Goal: Task Accomplishment & Management: Use online tool/utility

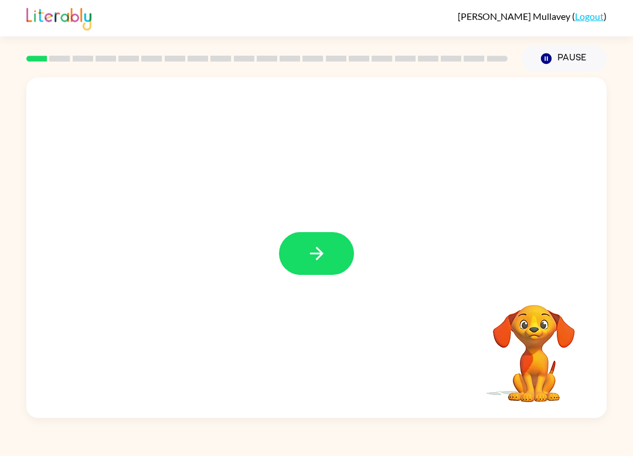
click at [328, 259] on button "button" at bounding box center [316, 253] width 75 height 43
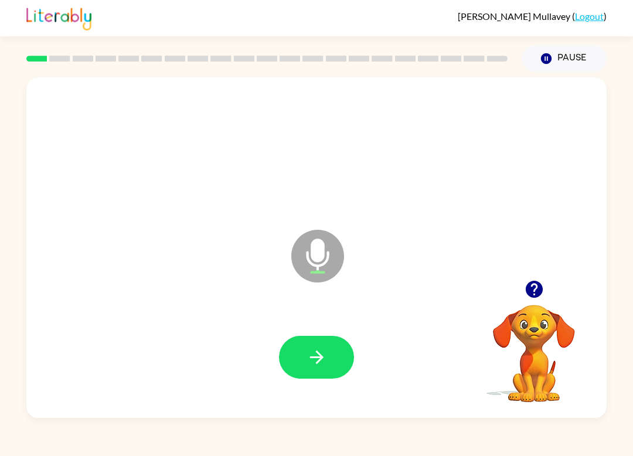
click at [339, 360] on button "button" at bounding box center [316, 357] width 75 height 43
click at [327, 365] on button "button" at bounding box center [316, 357] width 75 height 43
click at [325, 368] on button "button" at bounding box center [316, 357] width 75 height 43
click at [317, 362] on icon "button" at bounding box center [315, 357] width 13 height 13
click at [325, 365] on icon "button" at bounding box center [317, 357] width 21 height 21
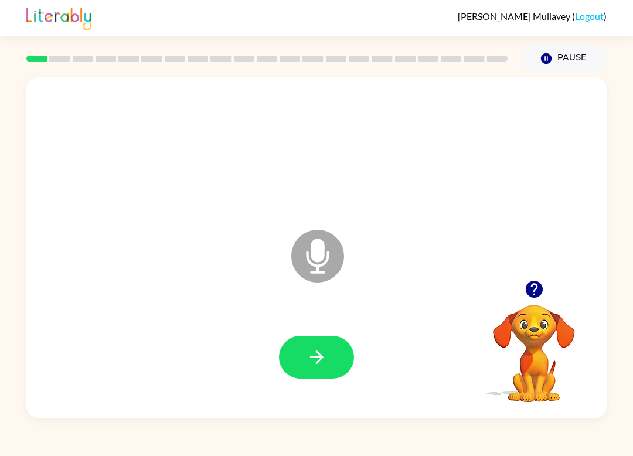
click at [336, 370] on button "button" at bounding box center [316, 357] width 75 height 43
click at [308, 355] on icon "button" at bounding box center [317, 357] width 21 height 21
click at [334, 363] on button "button" at bounding box center [316, 357] width 75 height 43
click at [317, 351] on icon "button" at bounding box center [317, 357] width 21 height 21
click at [337, 362] on button "button" at bounding box center [316, 357] width 75 height 43
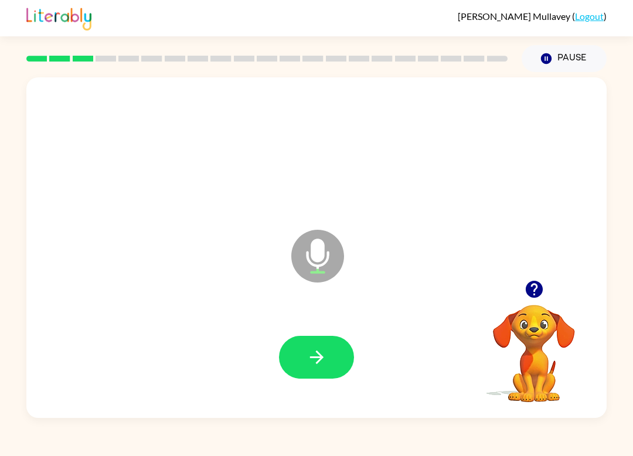
click at [313, 374] on button "button" at bounding box center [316, 357] width 75 height 43
click at [326, 363] on icon "button" at bounding box center [317, 357] width 21 height 21
click at [341, 371] on button "button" at bounding box center [316, 357] width 75 height 43
click at [327, 351] on button "button" at bounding box center [316, 357] width 75 height 43
click at [307, 350] on icon "button" at bounding box center [317, 357] width 21 height 21
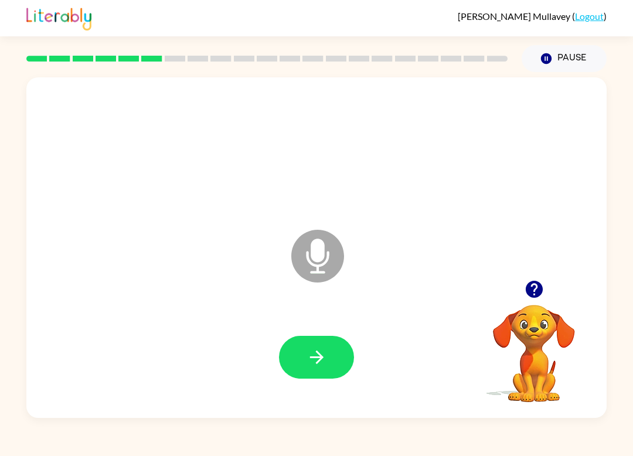
click at [319, 339] on button "button" at bounding box center [316, 357] width 75 height 43
click at [309, 355] on icon "button" at bounding box center [317, 357] width 21 height 21
click at [321, 359] on icon "button" at bounding box center [315, 357] width 13 height 13
click at [318, 365] on icon "button" at bounding box center [317, 357] width 21 height 21
click at [319, 357] on icon "button" at bounding box center [317, 357] width 21 height 21
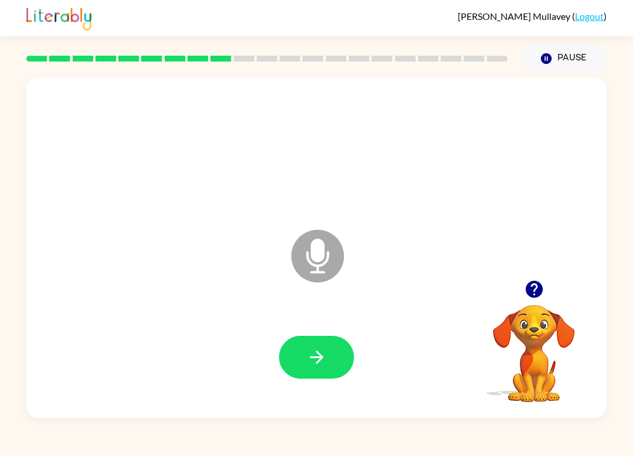
click at [330, 356] on button "button" at bounding box center [316, 357] width 75 height 43
click at [317, 359] on icon "button" at bounding box center [317, 357] width 21 height 21
click at [320, 349] on icon "button" at bounding box center [317, 357] width 21 height 21
click at [329, 355] on button "button" at bounding box center [316, 357] width 75 height 43
click at [311, 362] on icon "button" at bounding box center [317, 357] width 21 height 21
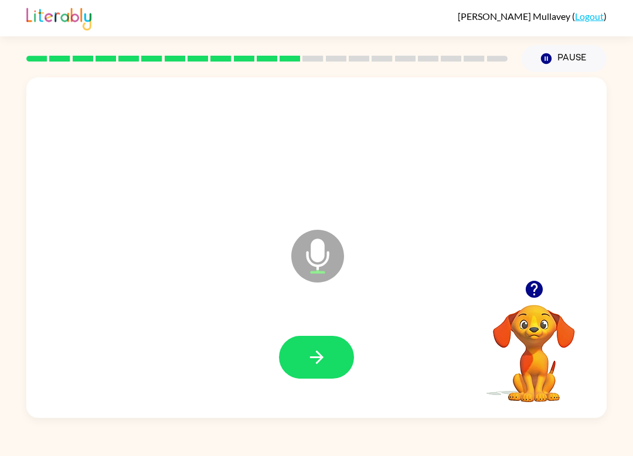
click at [320, 356] on icon "button" at bounding box center [315, 357] width 13 height 13
click at [326, 362] on icon "button" at bounding box center [317, 357] width 21 height 21
click at [319, 352] on icon "button" at bounding box center [317, 357] width 21 height 21
click at [317, 351] on icon "button" at bounding box center [317, 357] width 21 height 21
click at [319, 353] on icon "button" at bounding box center [317, 357] width 21 height 21
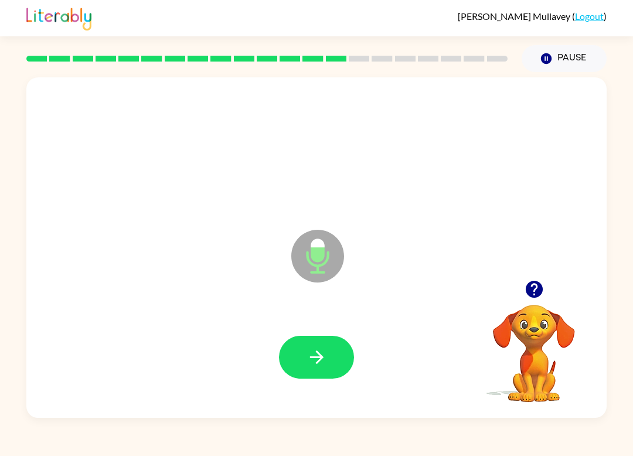
click at [314, 348] on icon "button" at bounding box center [317, 357] width 21 height 21
click at [318, 360] on icon "button" at bounding box center [317, 357] width 21 height 21
click at [326, 343] on button "button" at bounding box center [316, 357] width 75 height 43
click at [322, 369] on button "button" at bounding box center [316, 357] width 75 height 43
click at [304, 351] on button "button" at bounding box center [316, 357] width 75 height 43
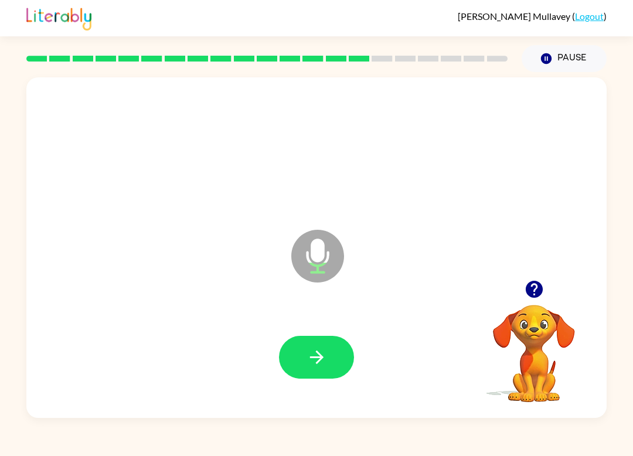
click at [312, 359] on icon "button" at bounding box center [317, 357] width 21 height 21
click at [332, 343] on button "button" at bounding box center [316, 357] width 75 height 43
click at [312, 350] on icon "button" at bounding box center [317, 357] width 21 height 21
click at [322, 352] on icon "button" at bounding box center [317, 357] width 21 height 21
click at [334, 356] on button "button" at bounding box center [316, 357] width 75 height 43
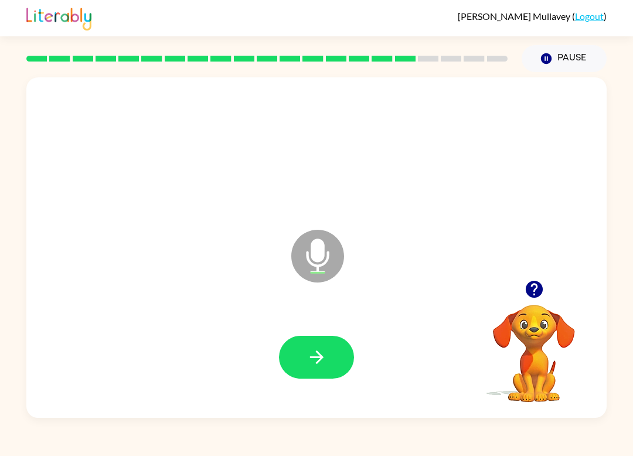
click at [330, 348] on button "button" at bounding box center [316, 357] width 75 height 43
click at [328, 365] on button "button" at bounding box center [316, 357] width 75 height 43
click at [326, 347] on button "button" at bounding box center [316, 357] width 75 height 43
click at [324, 352] on icon "button" at bounding box center [317, 357] width 21 height 21
click at [314, 349] on icon "button" at bounding box center [317, 357] width 21 height 21
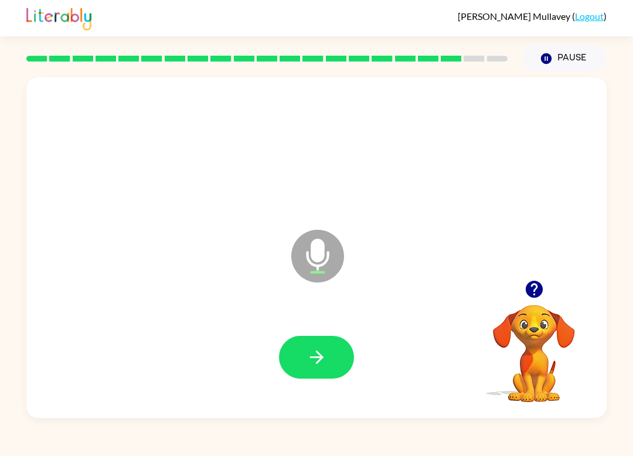
click at [316, 353] on icon "button" at bounding box center [317, 357] width 21 height 21
click at [312, 355] on icon "button" at bounding box center [317, 357] width 21 height 21
click at [310, 365] on icon "button" at bounding box center [317, 357] width 21 height 21
click at [333, 363] on button "button" at bounding box center [316, 357] width 75 height 43
click at [303, 368] on button "button" at bounding box center [316, 357] width 75 height 43
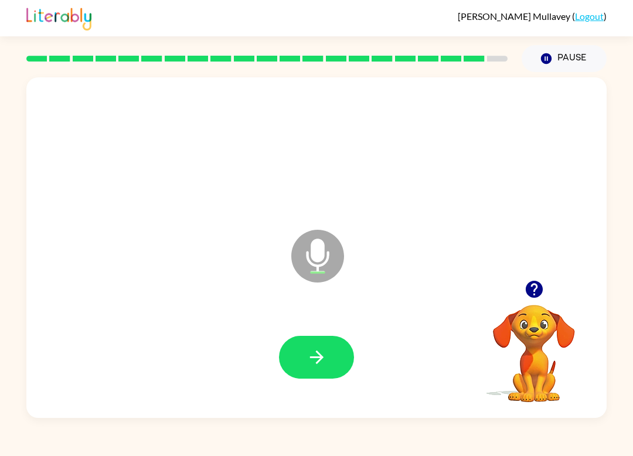
click at [311, 367] on icon "button" at bounding box center [317, 357] width 21 height 21
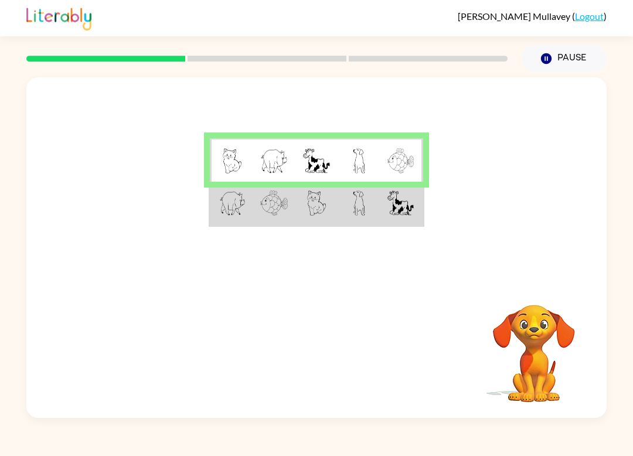
click at [400, 216] on img at bounding box center [400, 203] width 26 height 25
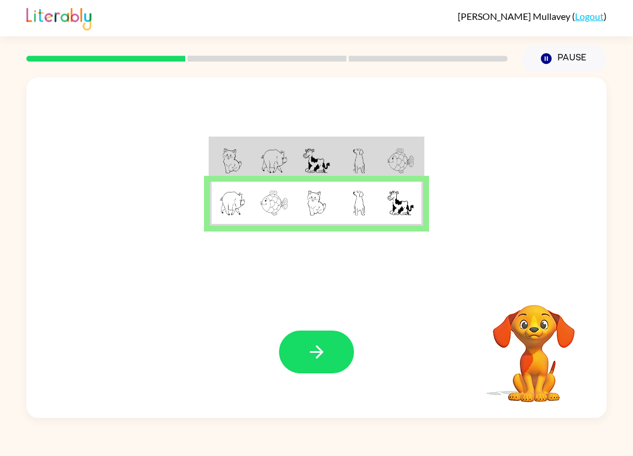
click at [326, 349] on icon "button" at bounding box center [317, 352] width 21 height 21
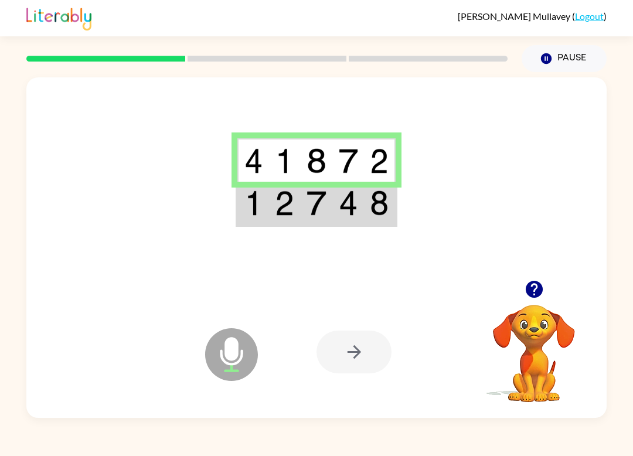
click at [295, 188] on td at bounding box center [285, 204] width 32 height 44
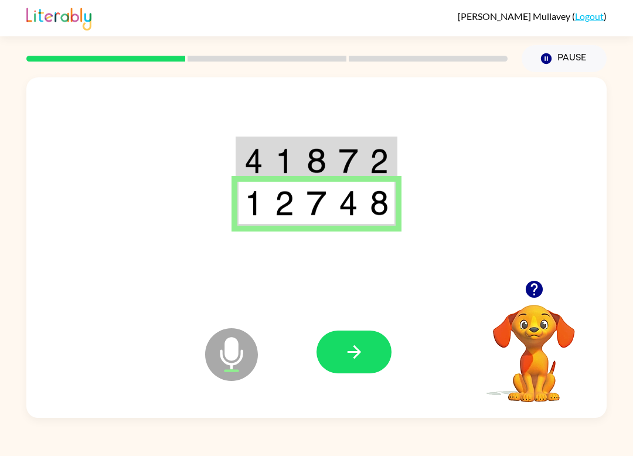
click at [359, 348] on icon "button" at bounding box center [354, 352] width 21 height 21
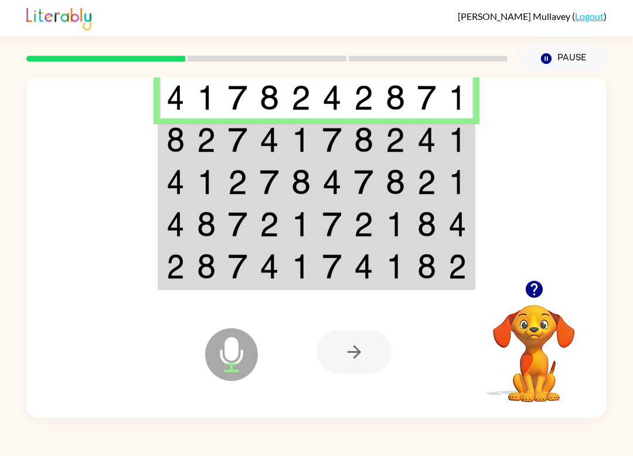
click at [347, 355] on div at bounding box center [354, 352] width 75 height 43
click at [369, 359] on div at bounding box center [354, 352] width 75 height 43
click at [369, 354] on div at bounding box center [354, 352] width 75 height 43
click at [236, 139] on img at bounding box center [237, 139] width 19 height 25
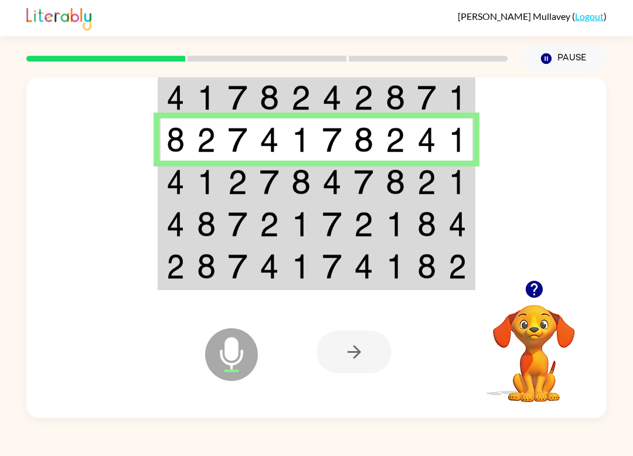
click at [196, 191] on td at bounding box center [207, 182] width 32 height 42
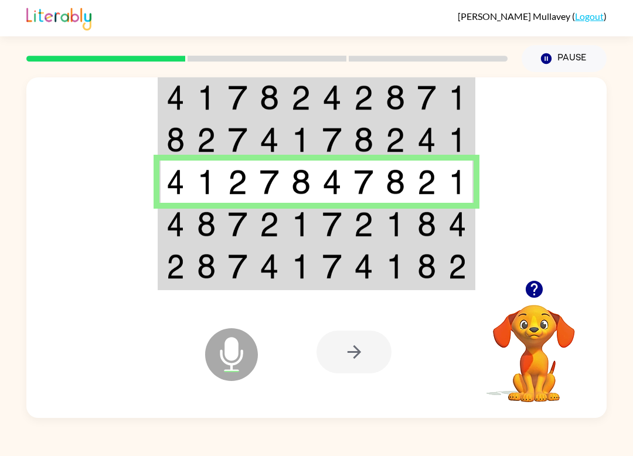
click at [241, 240] on td at bounding box center [238, 224] width 32 height 42
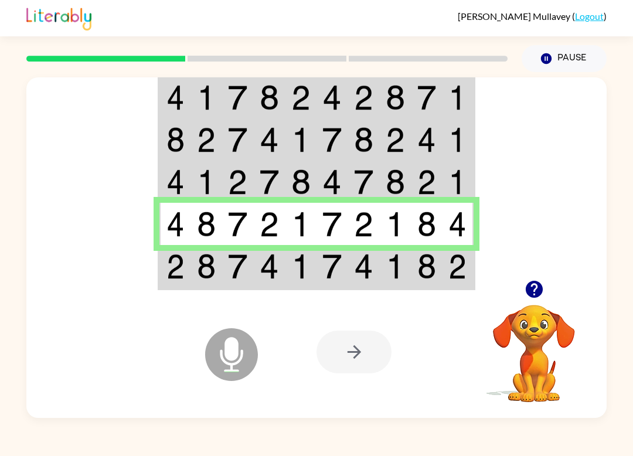
click at [234, 283] on td at bounding box center [238, 267] width 32 height 44
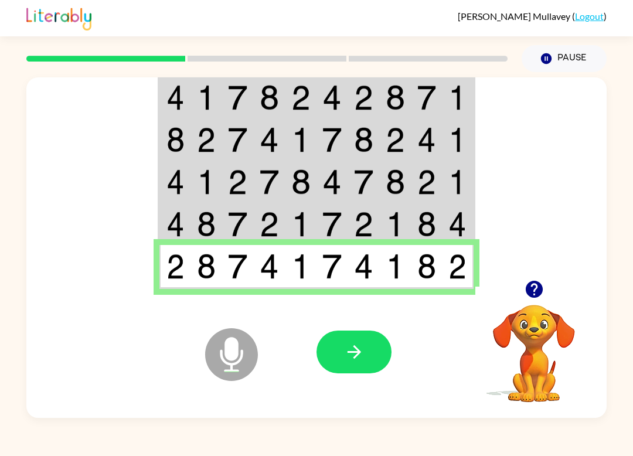
click at [374, 356] on button "button" at bounding box center [354, 352] width 75 height 43
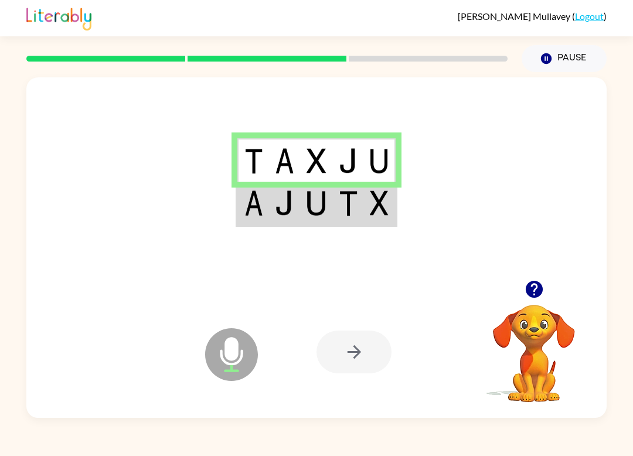
click at [315, 205] on img at bounding box center [316, 203] width 19 height 25
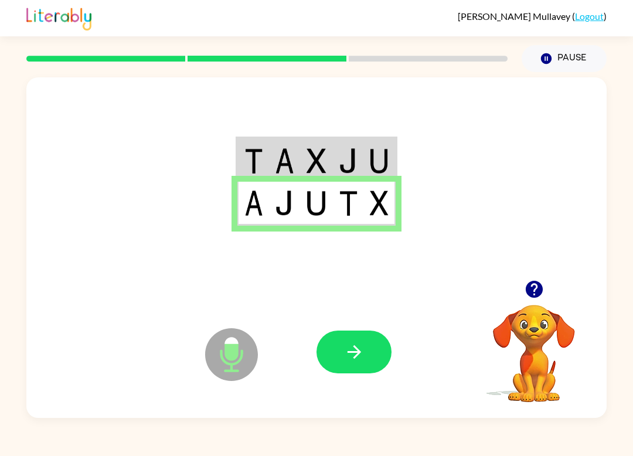
click at [359, 350] on icon "button" at bounding box center [354, 352] width 21 height 21
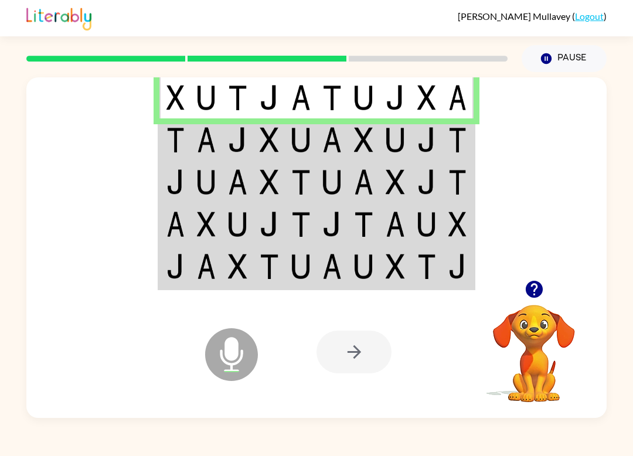
click at [333, 134] on img at bounding box center [331, 139] width 19 height 25
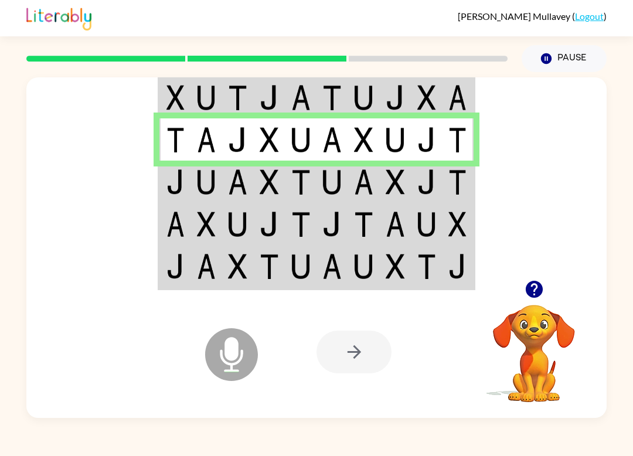
click at [336, 183] on img at bounding box center [331, 181] width 19 height 25
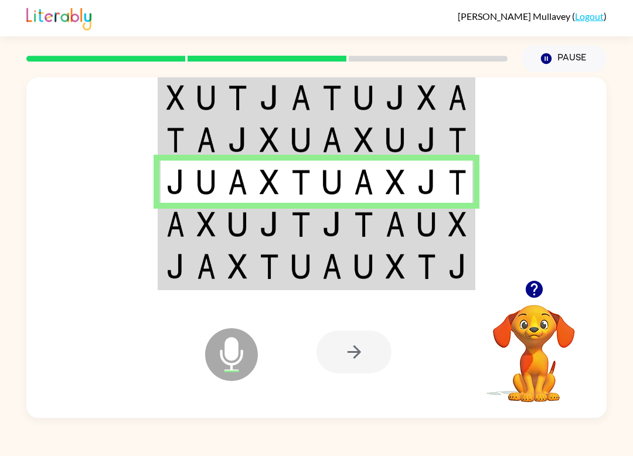
click at [307, 241] on td at bounding box center [301, 224] width 32 height 42
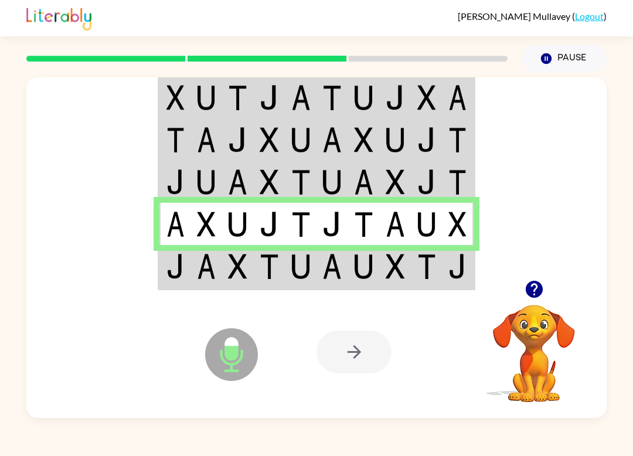
click at [382, 266] on td at bounding box center [395, 267] width 32 height 44
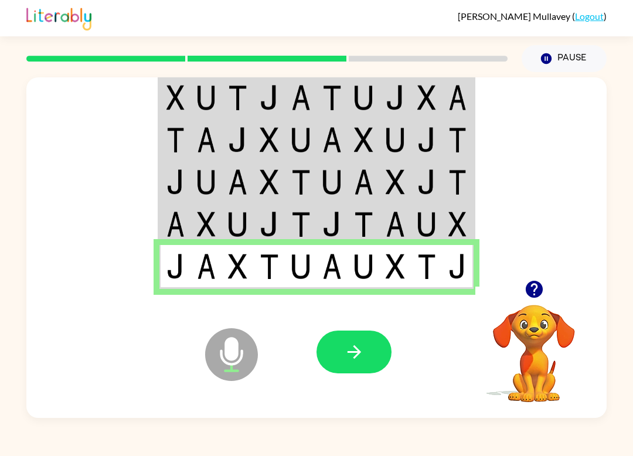
click at [369, 351] on button "button" at bounding box center [354, 352] width 75 height 43
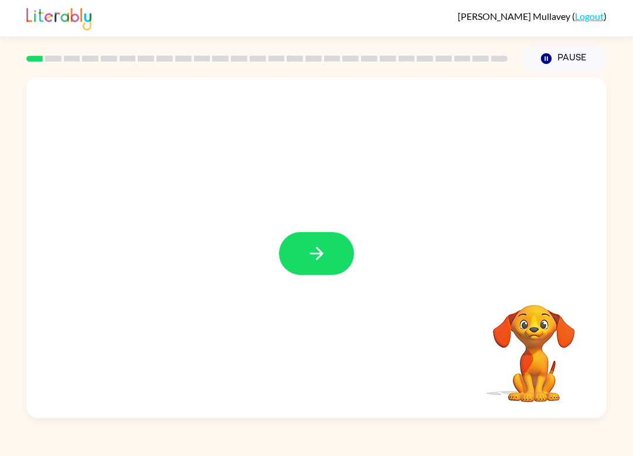
click at [306, 267] on button "button" at bounding box center [316, 253] width 75 height 43
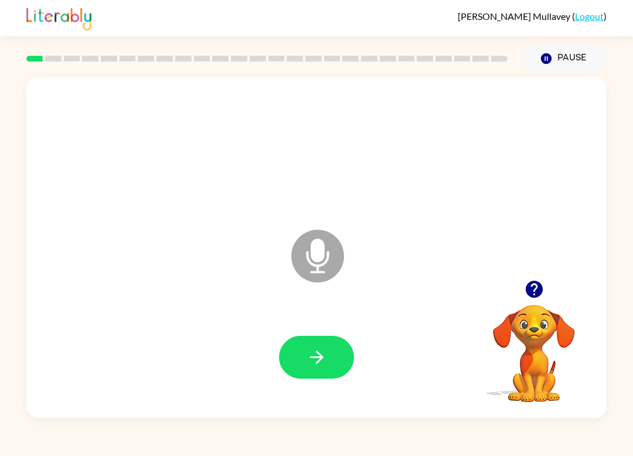
click at [319, 369] on button "button" at bounding box center [316, 357] width 75 height 43
click at [331, 360] on button "button" at bounding box center [316, 357] width 75 height 43
click at [312, 360] on icon "button" at bounding box center [317, 357] width 21 height 21
click at [320, 355] on icon "button" at bounding box center [315, 357] width 13 height 13
click at [321, 348] on icon "button" at bounding box center [317, 357] width 21 height 21
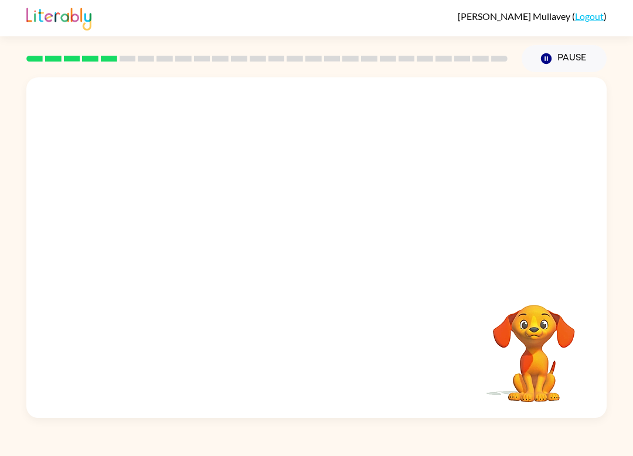
click at [12, 216] on div "Your browser must support playing .mp4 files to use Literably. Please try using…" at bounding box center [316, 245] width 633 height 346
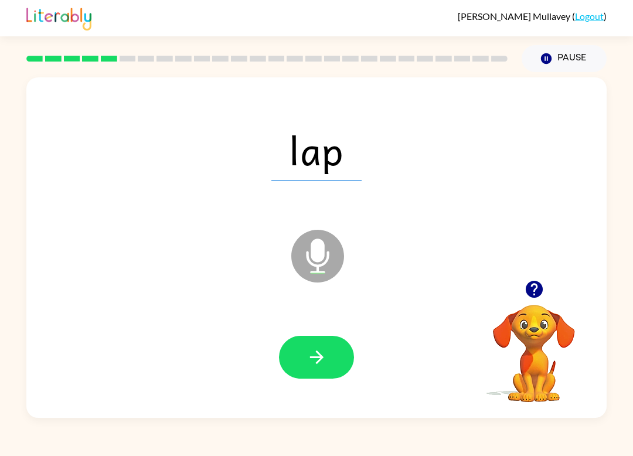
click at [320, 356] on icon "button" at bounding box center [315, 357] width 13 height 13
click at [325, 356] on icon "button" at bounding box center [317, 357] width 21 height 21
click at [325, 354] on icon "button" at bounding box center [317, 357] width 21 height 21
click at [322, 353] on icon "button" at bounding box center [317, 357] width 21 height 21
click at [329, 349] on button "button" at bounding box center [316, 357] width 75 height 43
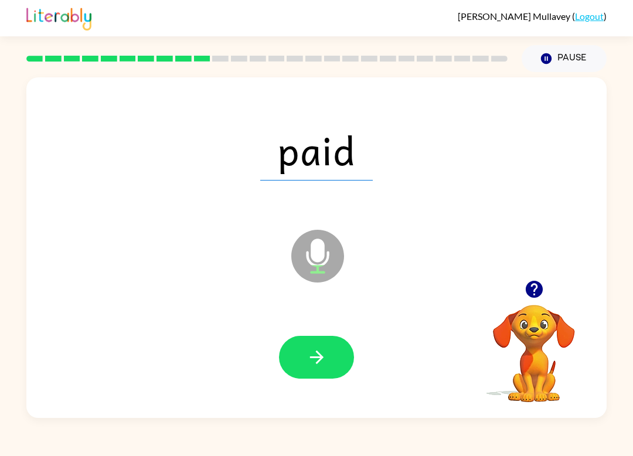
click at [323, 353] on icon "button" at bounding box center [317, 357] width 21 height 21
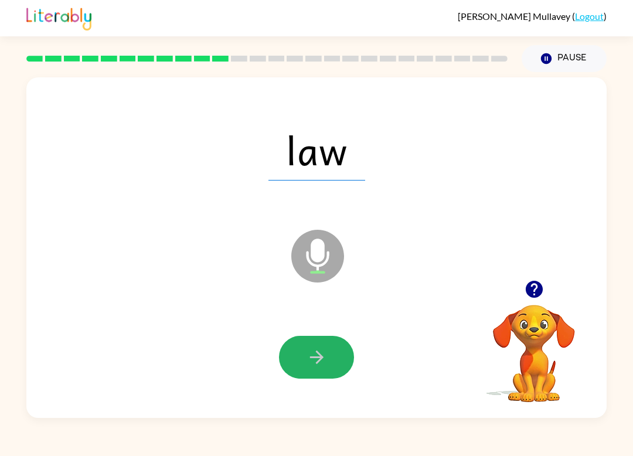
click at [312, 362] on icon "button" at bounding box center [317, 357] width 21 height 21
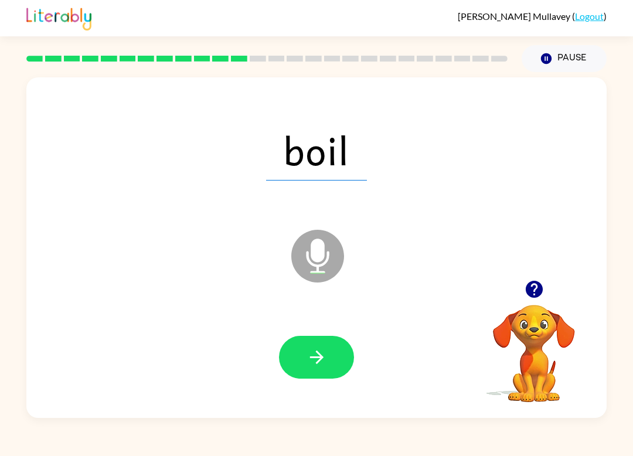
click at [307, 363] on icon "button" at bounding box center [317, 357] width 21 height 21
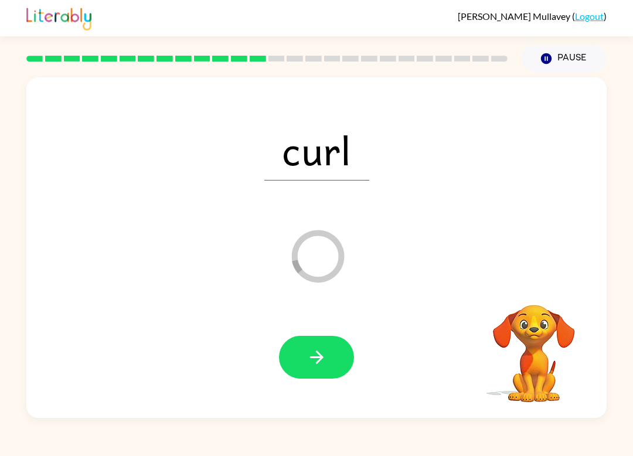
click at [306, 347] on button "button" at bounding box center [316, 357] width 75 height 43
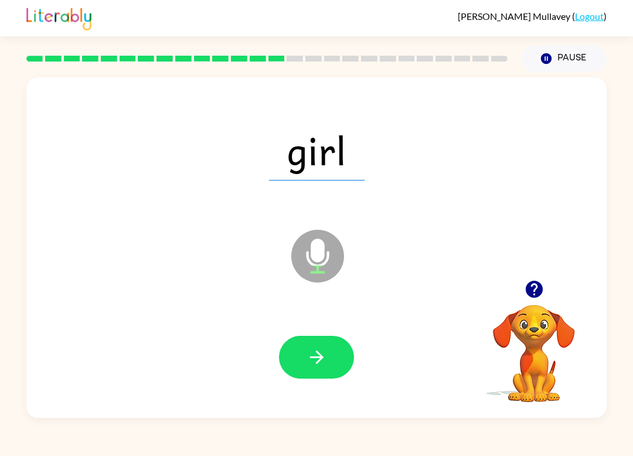
click at [324, 358] on icon "button" at bounding box center [317, 357] width 21 height 21
click at [313, 359] on icon "button" at bounding box center [317, 357] width 21 height 21
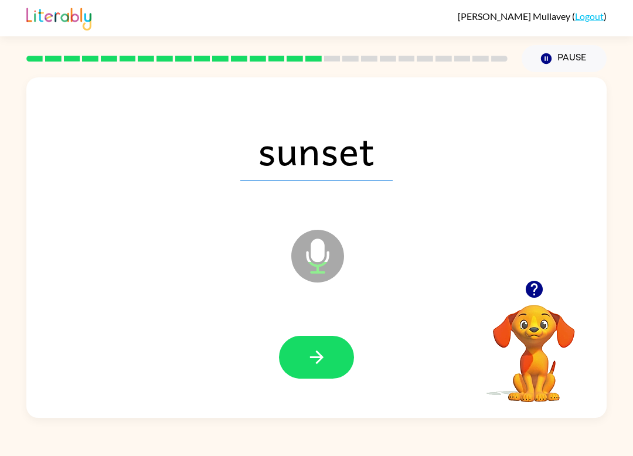
click at [1, 352] on div "sunset Microphone The Microphone is here when it is your turn to talk Your brow…" at bounding box center [316, 245] width 633 height 346
click at [316, 355] on icon "button" at bounding box center [317, 357] width 21 height 21
click at [315, 354] on icon "button" at bounding box center [317, 357] width 21 height 21
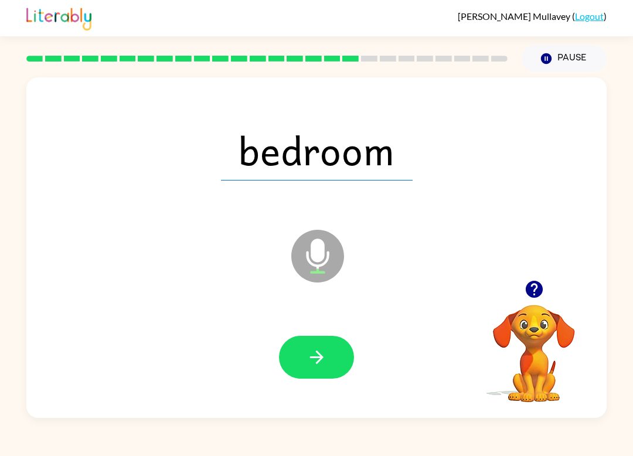
click at [319, 248] on icon "Microphone The Microphone is here when it is your turn to talk" at bounding box center [376, 271] width 176 height 88
click at [327, 262] on icon "Microphone The Microphone is here when it is your turn to talk" at bounding box center [376, 271] width 176 height 88
click at [320, 353] on icon "button" at bounding box center [317, 357] width 21 height 21
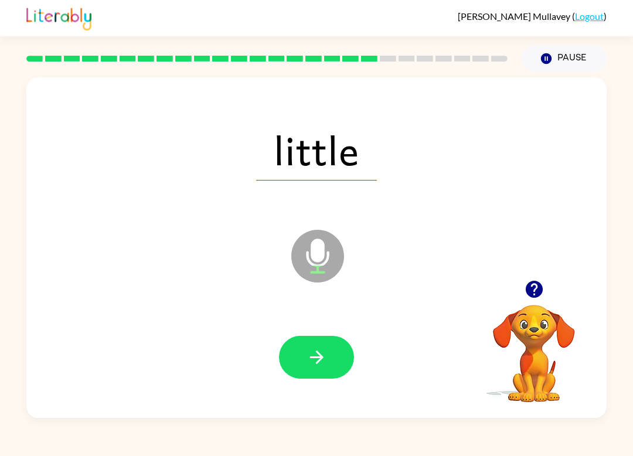
click at [325, 347] on button "button" at bounding box center [316, 357] width 75 height 43
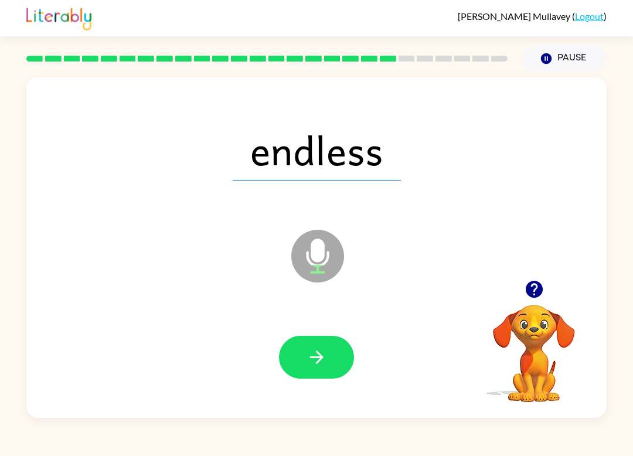
click at [314, 359] on icon "button" at bounding box center [317, 357] width 21 height 21
click at [329, 354] on button "button" at bounding box center [316, 357] width 75 height 43
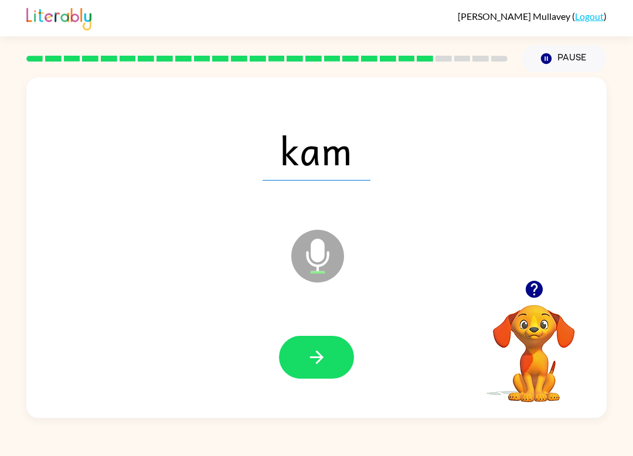
click at [182, 426] on div "[PERSON_NAME] ( Logout ) Pause Pause kam Microphone The Microphone is here when…" at bounding box center [316, 228] width 633 height 456
click at [313, 348] on icon "button" at bounding box center [317, 357] width 21 height 21
click at [321, 348] on icon "button" at bounding box center [317, 357] width 21 height 21
click at [323, 351] on icon "button" at bounding box center [317, 357] width 21 height 21
click at [329, 360] on button "button" at bounding box center [316, 357] width 75 height 43
